Goal: Communication & Community: Answer question/provide support

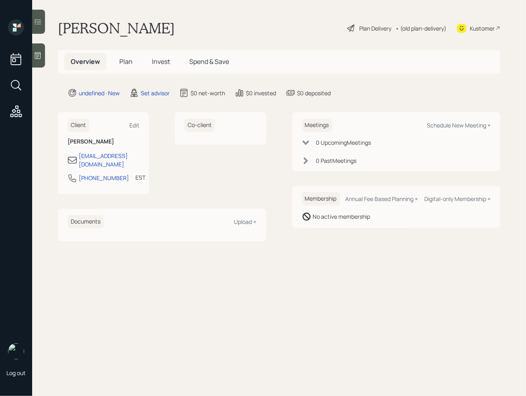
click at [39, 61] on div at bounding box center [38, 55] width 13 height 24
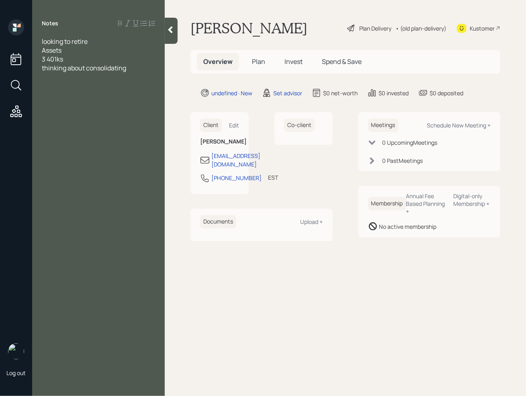
click at [93, 43] on div "looking to retire" at bounding box center [98, 41] width 113 height 9
click at [67, 53] on div at bounding box center [98, 50] width 113 height 9
click at [73, 70] on div "3 401ks" at bounding box center [98, 68] width 113 height 9
click at [64, 49] on div "Age" at bounding box center [98, 50] width 113 height 9
click at [76, 58] on div "Assets" at bounding box center [98, 59] width 113 height 9
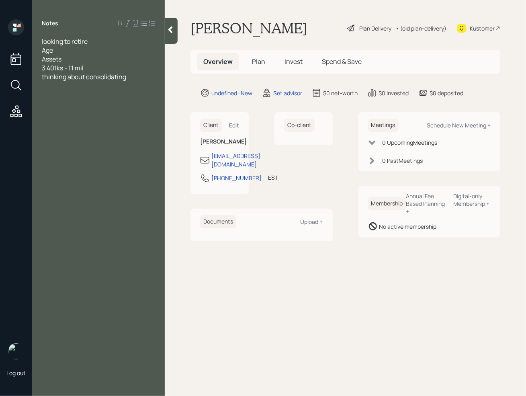
click at [66, 49] on div "Age" at bounding box center [98, 50] width 113 height 9
click at [95, 49] on span "Age [DEMOGRAPHIC_DATA].5 in [GEOGRAPHIC_DATA]" at bounding box center [90, 55] width 97 height 18
click at [127, 54] on div "Age [DEMOGRAPHIC_DATA].5 in January" at bounding box center [98, 55] width 113 height 18
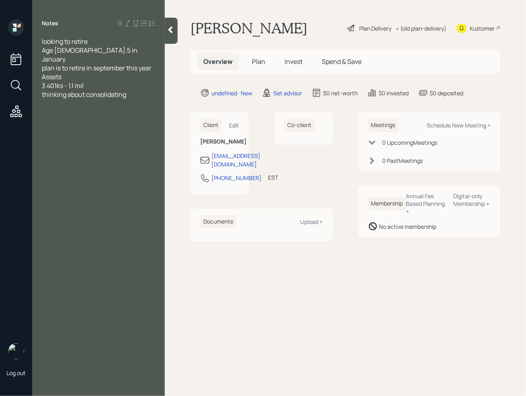
click at [97, 81] on div "3 401ks - 1.1 mil" at bounding box center [98, 85] width 113 height 9
click at [136, 90] on div "thinking about consolidating" at bounding box center [98, 94] width 113 height 9
click at [109, 81] on div "3 401ks - 1.1 mil" at bounding box center [98, 85] width 113 height 9
click at [132, 108] on div at bounding box center [98, 112] width 113 height 9
click at [43, 117] on span "income" at bounding box center [53, 121] width 22 height 9
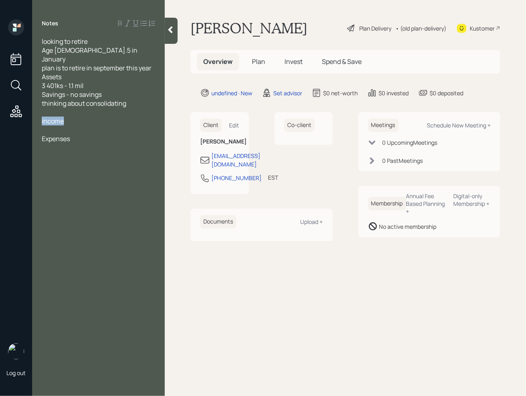
click at [43, 117] on span "income" at bounding box center [53, 121] width 22 height 9
click at [84, 152] on div "Expenses" at bounding box center [98, 156] width 113 height 9
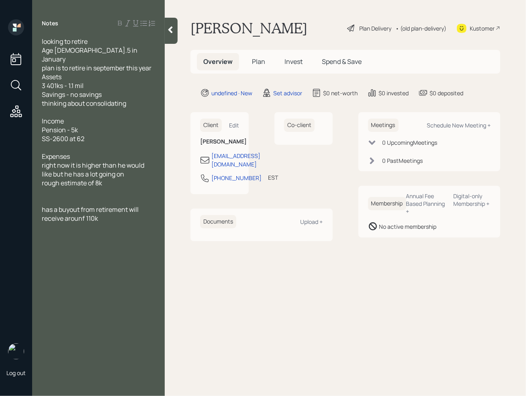
click at [79, 213] on span "has a buyout from retirement will receive arounf 110k" at bounding box center [91, 214] width 98 height 18
click at [104, 209] on div "has a buyout from retirement, will receive around 110k" at bounding box center [98, 214] width 113 height 18
click at [111, 223] on div "Investment suitability" at bounding box center [98, 227] width 113 height 9
click at [111, 212] on div "has a buyout from retirement, will receive around 110k ." at bounding box center [98, 214] width 113 height 18
click at [114, 232] on div "Investment suitability" at bounding box center [98, 236] width 113 height 9
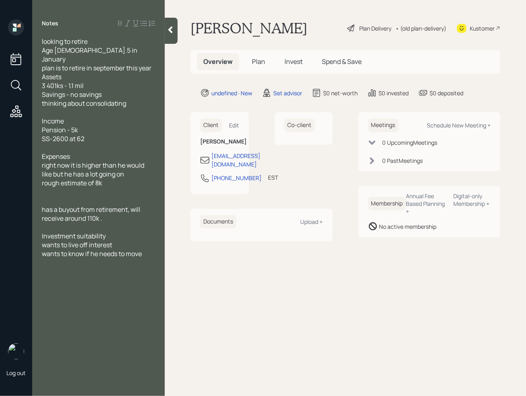
click at [53, 108] on div at bounding box center [98, 112] width 113 height 9
click at [112, 90] on div "Savings - no savings" at bounding box center [98, 94] width 113 height 9
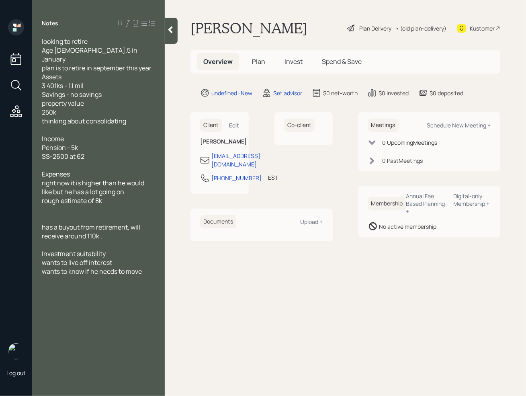
click at [97, 108] on div "250k" at bounding box center [98, 112] width 113 height 9
click at [94, 99] on div "property value" at bounding box center [98, 103] width 113 height 9
click at [43, 108] on span "250k" at bounding box center [49, 112] width 14 height 9
click at [134, 241] on div at bounding box center [98, 245] width 113 height 9
click at [148, 267] on div "wants to know if he needs to move" at bounding box center [98, 271] width 113 height 9
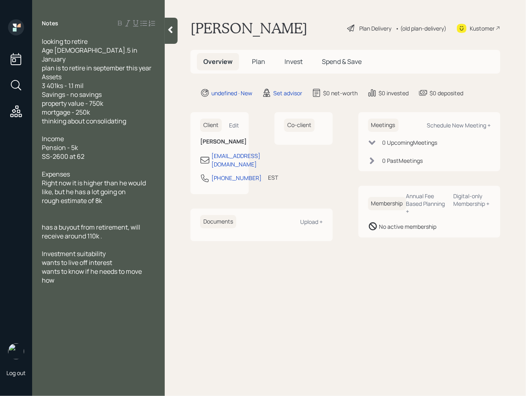
click at [151, 267] on div "wants to know if he needs to move" at bounding box center [98, 271] width 113 height 9
click at [72, 276] on div at bounding box center [98, 280] width 113 height 9
click at [66, 285] on div "how" at bounding box center [98, 289] width 113 height 9
click at [472, 123] on div "Schedule New Meeting +" at bounding box center [459, 125] width 64 height 8
select select "round-[PERSON_NAME]"
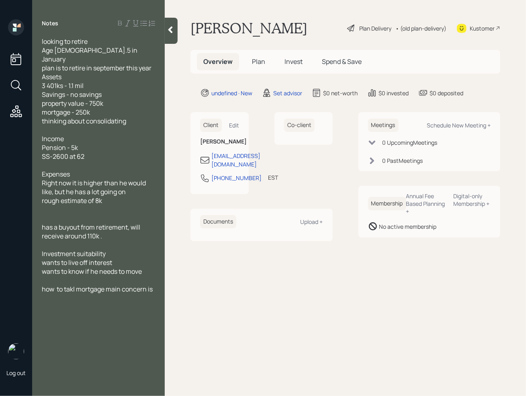
click at [136, 285] on span "how to takl mortgage main concern is" at bounding box center [97, 289] width 111 height 9
click at [158, 281] on div "looking to retire Age [DEMOGRAPHIC_DATA].5 in January plan is to retire in sept…" at bounding box center [98, 169] width 133 height 265
click at [157, 279] on div "looking to retire Age [DEMOGRAPHIC_DATA].5 in January plan is to retire in sept…" at bounding box center [98, 169] width 133 height 265
click at [155, 285] on div "how to takl mortgage main concern is" at bounding box center [98, 289] width 113 height 9
click at [150, 267] on div "wants to know if he needs to move" at bounding box center [98, 271] width 113 height 9
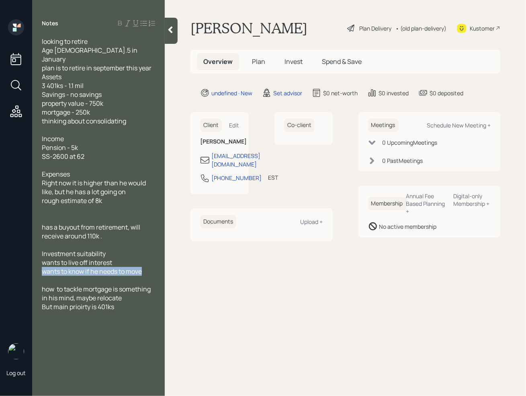
drag, startPoint x: 146, startPoint y: 262, endPoint x: 31, endPoint y: 264, distance: 114.7
click at [31, 264] on div "Log out Notes looking to retire Age [DEMOGRAPHIC_DATA].5 in January plan is to …" at bounding box center [263, 198] width 526 height 396
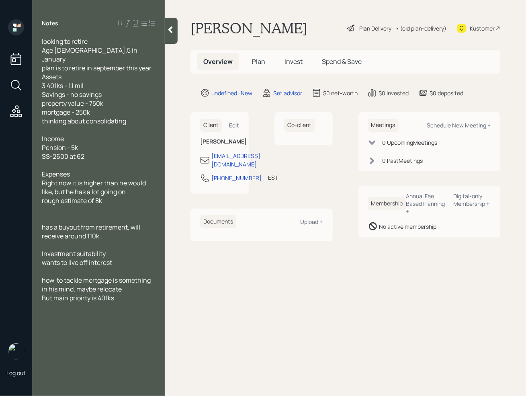
click at [359, 320] on main "[PERSON_NAME] Plan Delivery • (old plan-delivery) Kustomer Overview Plan Invest…" at bounding box center [346, 198] width 362 height 396
click at [173, 27] on icon at bounding box center [171, 30] width 8 height 8
